Goal: Check status: Check status

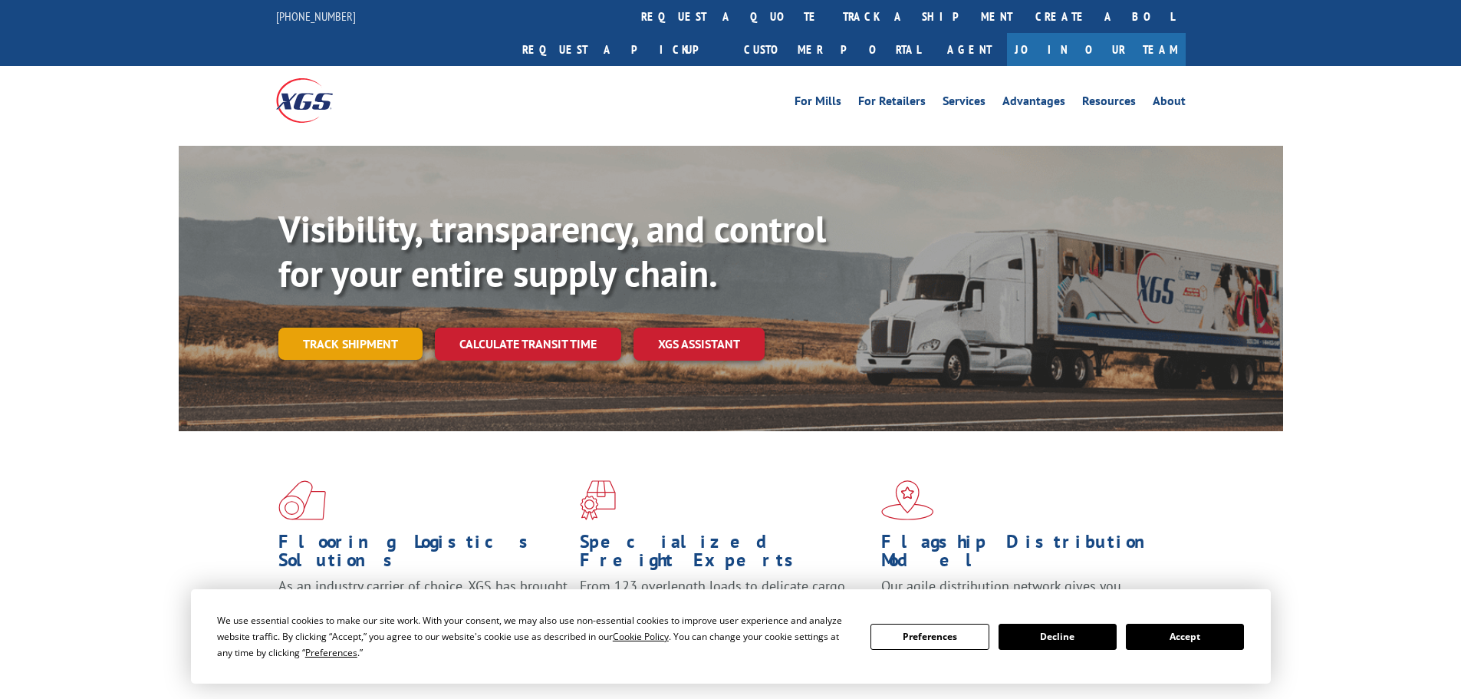
click at [324, 327] on link "Track shipment" at bounding box center [350, 343] width 144 height 32
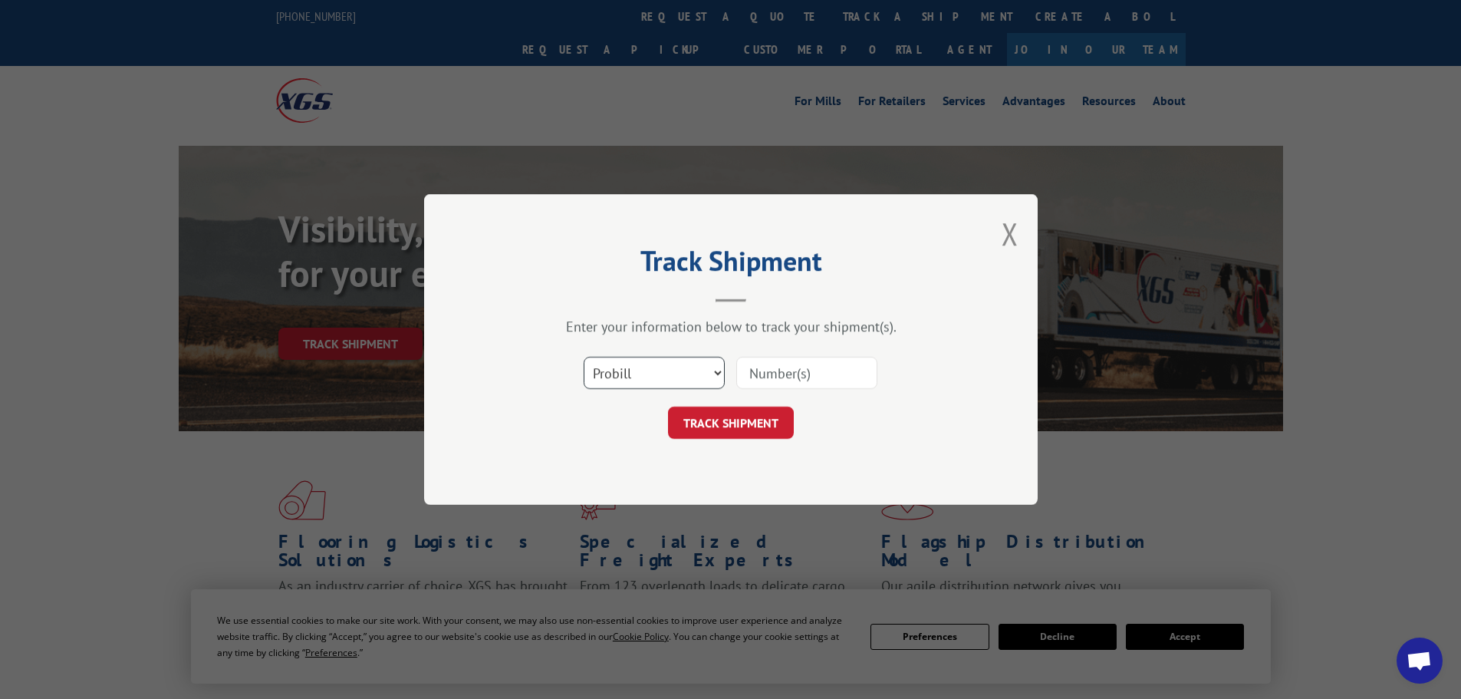
click at [675, 360] on select "Select category... Probill BOL PO" at bounding box center [653, 373] width 141 height 32
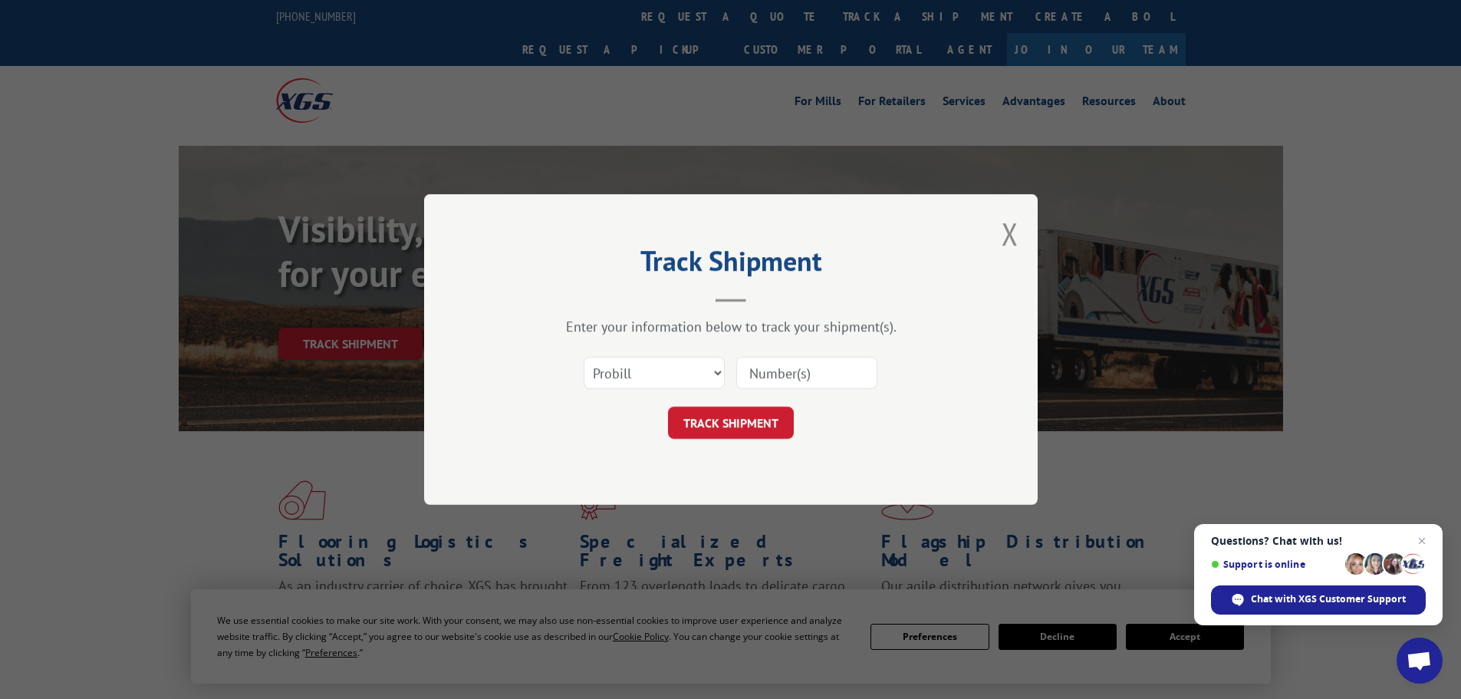
click at [760, 373] on input at bounding box center [806, 373] width 141 height 32
paste input "17487856"
type input "17487856"
click at [738, 416] on button "TRACK SHIPMENT" at bounding box center [731, 422] width 126 height 32
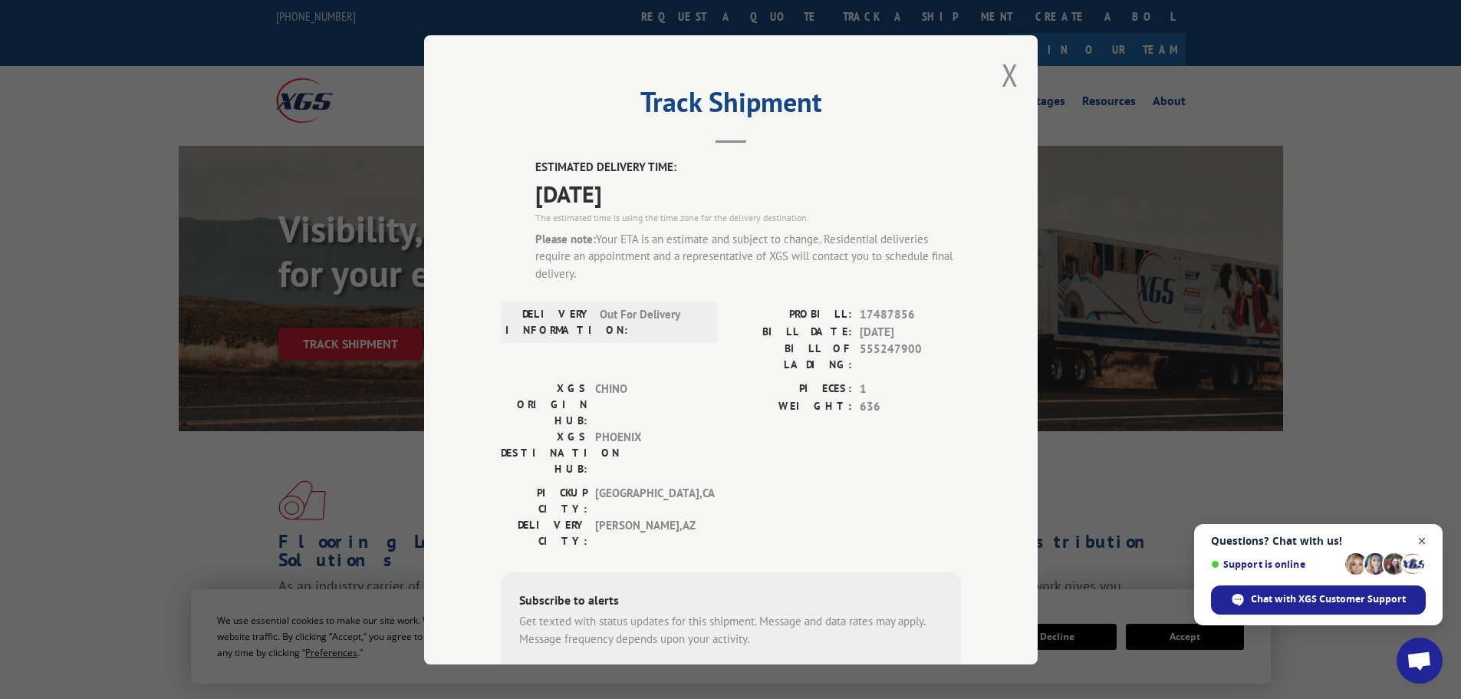
click at [1421, 542] on span "Open chat" at bounding box center [1421, 540] width 19 height 19
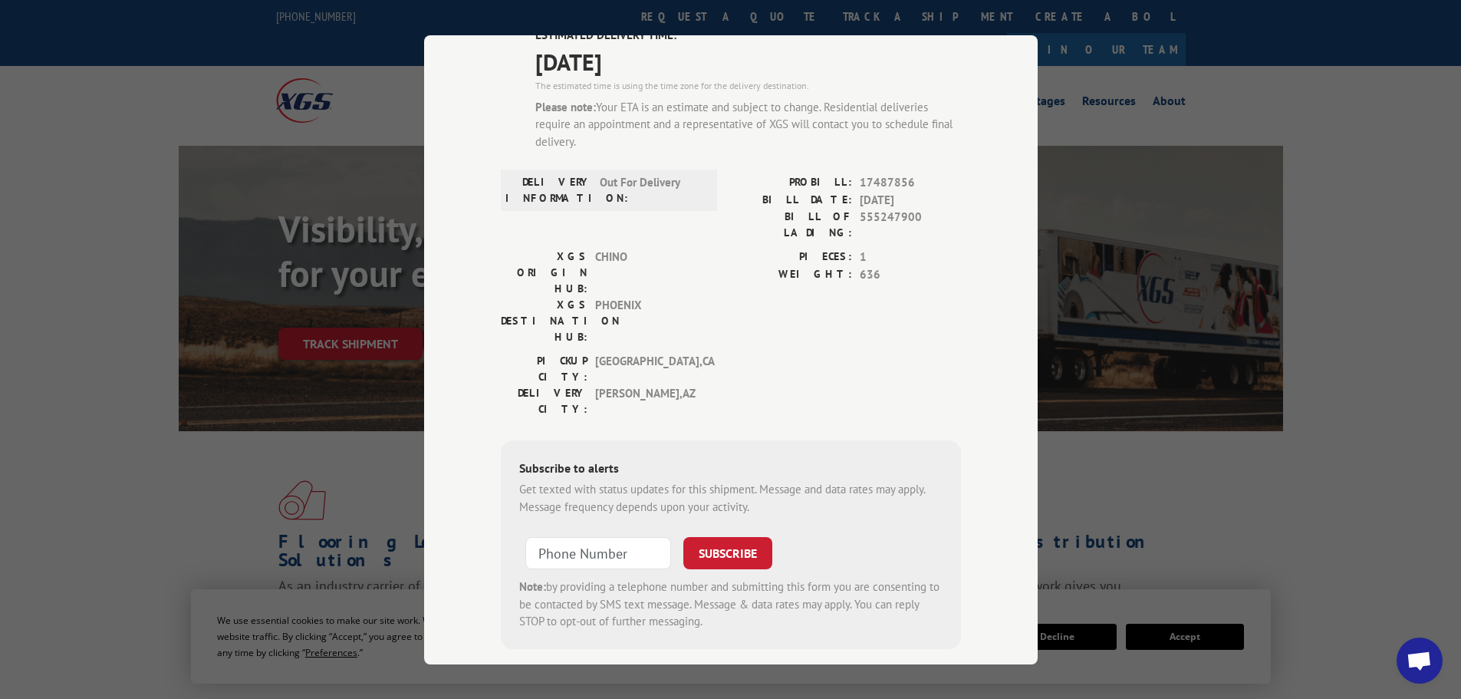
scroll to position [55, 0]
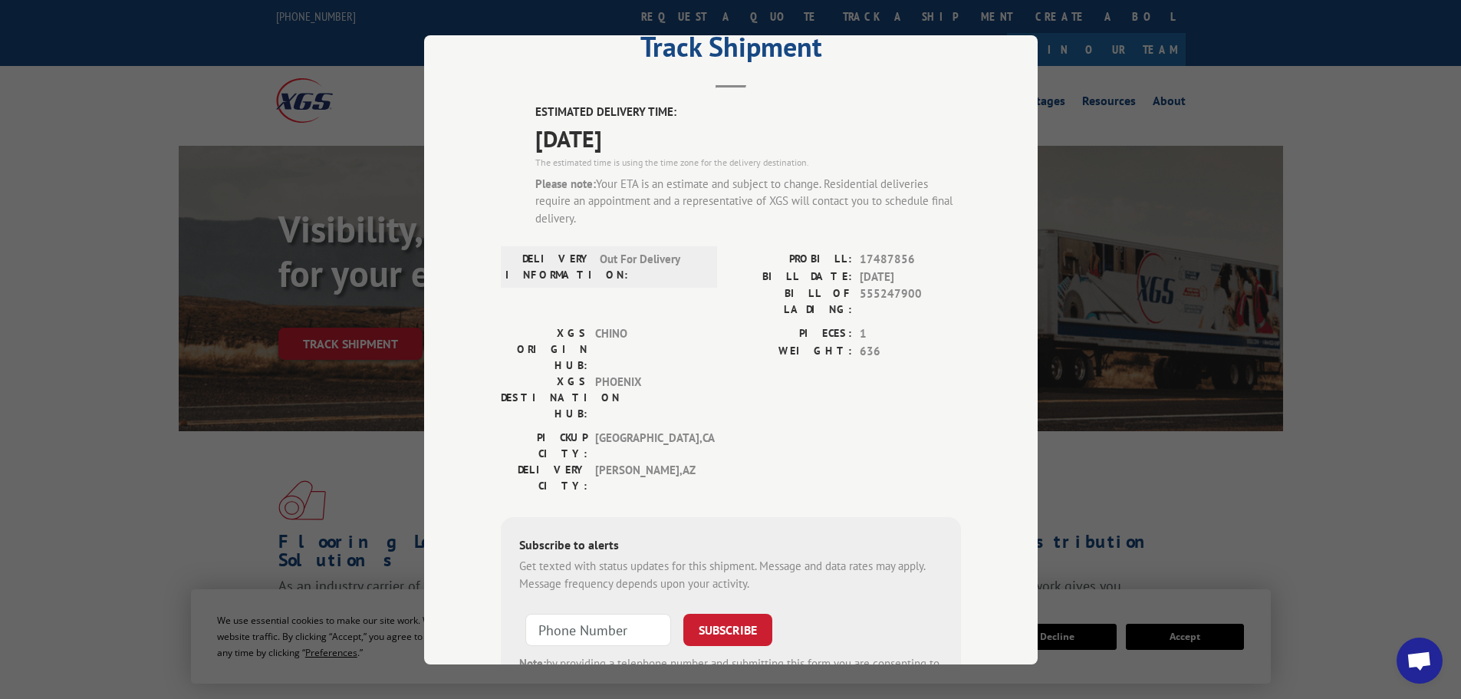
click at [866, 261] on span "17487856" at bounding box center [910, 260] width 101 height 18
copy span "17487856"
drag, startPoint x: 90, startPoint y: 149, endPoint x: 63, endPoint y: 2, distance: 149.0
click at [88, 117] on div "Track Shipment ESTIMATED DELIVERY TIME: [DATE] The estimated time is using the …" at bounding box center [730, 349] width 1461 height 699
